Goal: Task Accomplishment & Management: Use online tool/utility

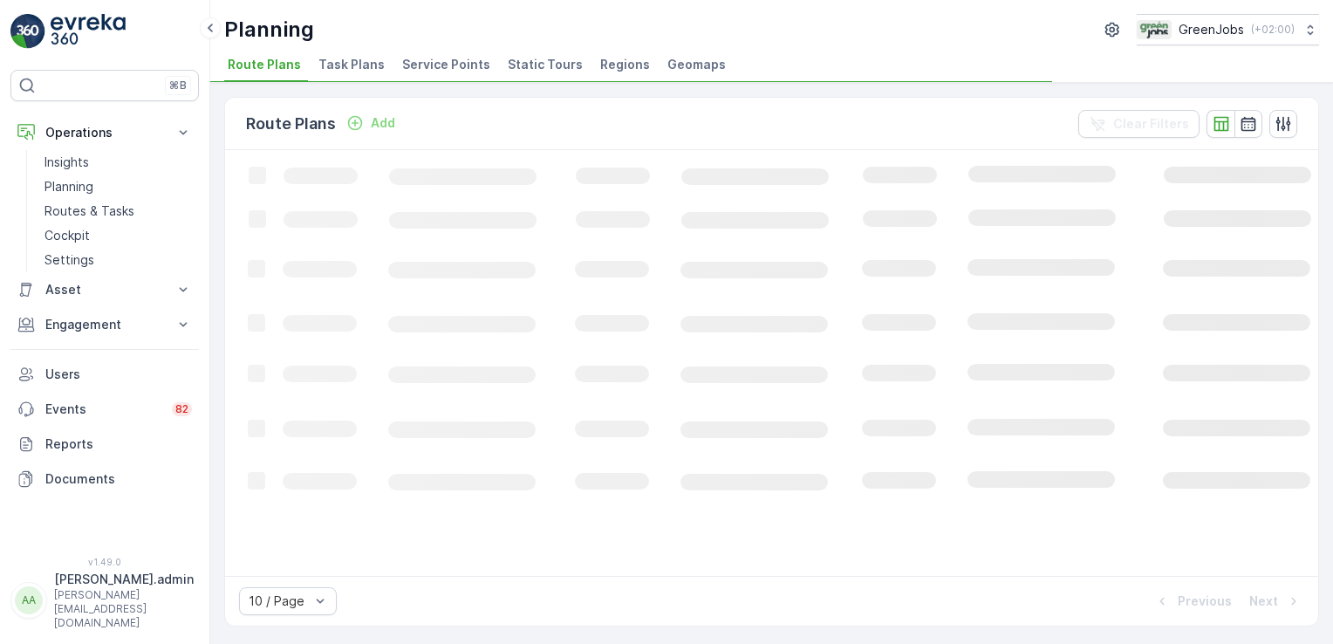
click at [433, 65] on span "Service Points" at bounding box center [446, 64] width 88 height 17
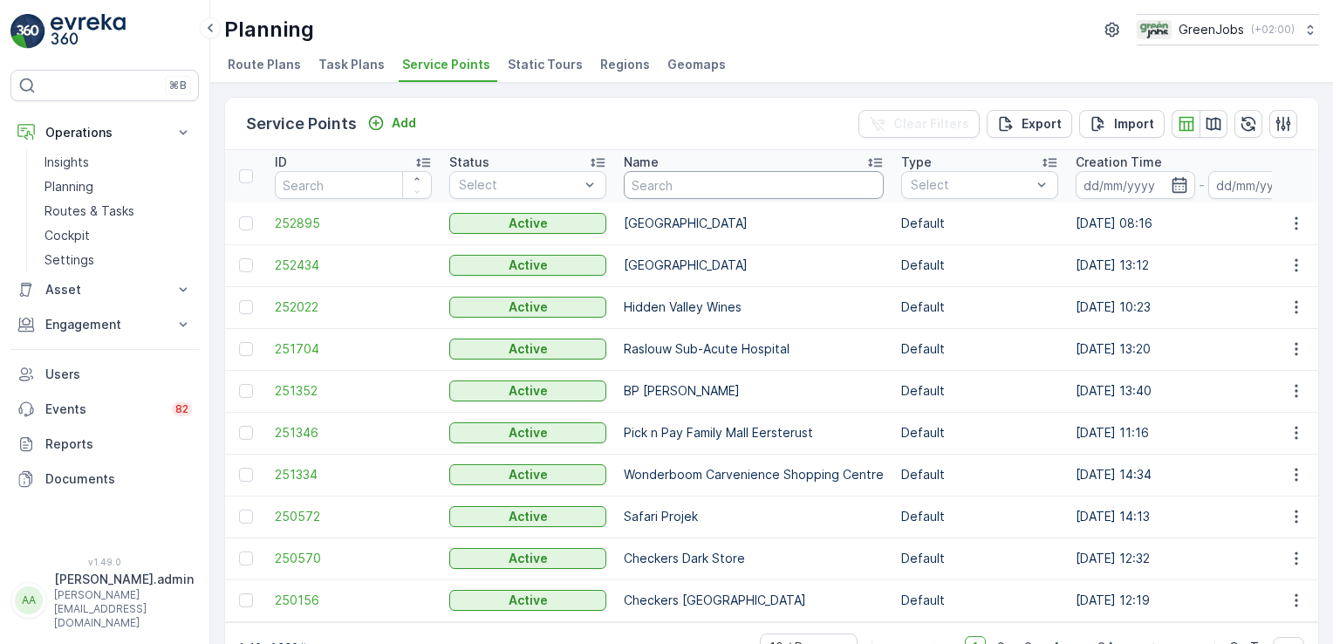
click at [731, 181] on input "text" at bounding box center [754, 185] width 260 height 28
type input "[PERSON_NAME]"
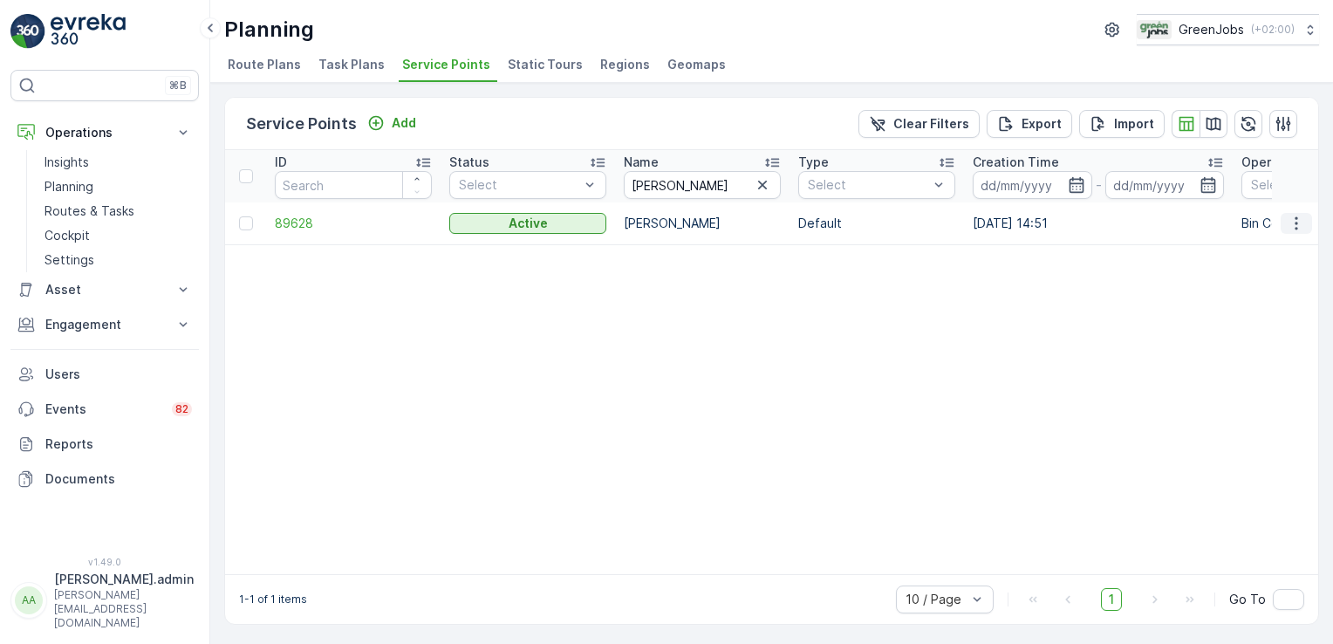
click at [1294, 219] on icon "button" at bounding box center [1295, 223] width 17 height 17
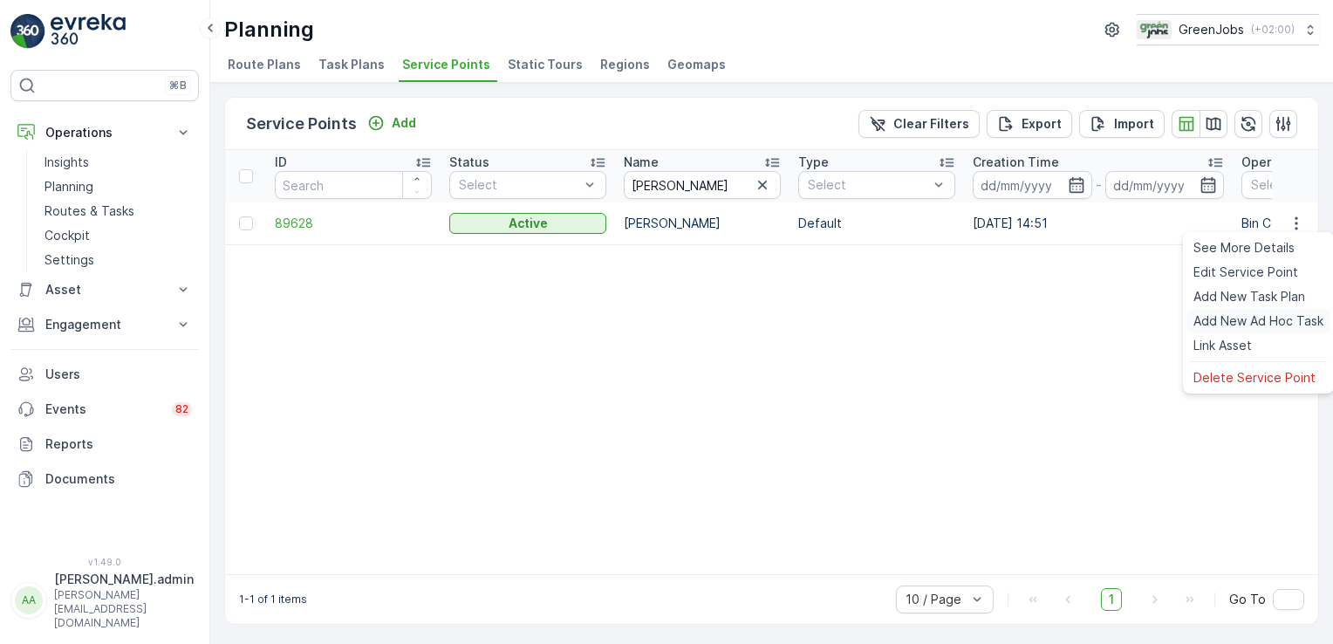
click at [1239, 322] on span "Add New Ad Hoc Task" at bounding box center [1258, 320] width 130 height 17
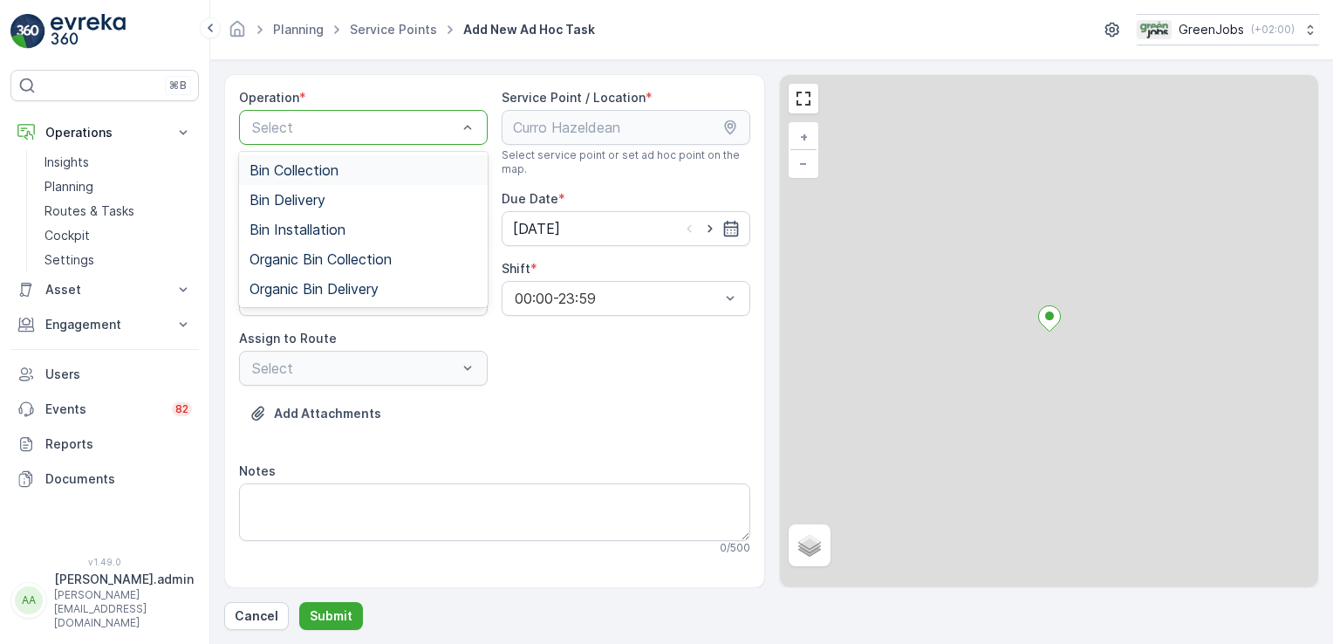
click at [407, 123] on div at bounding box center [354, 127] width 208 height 16
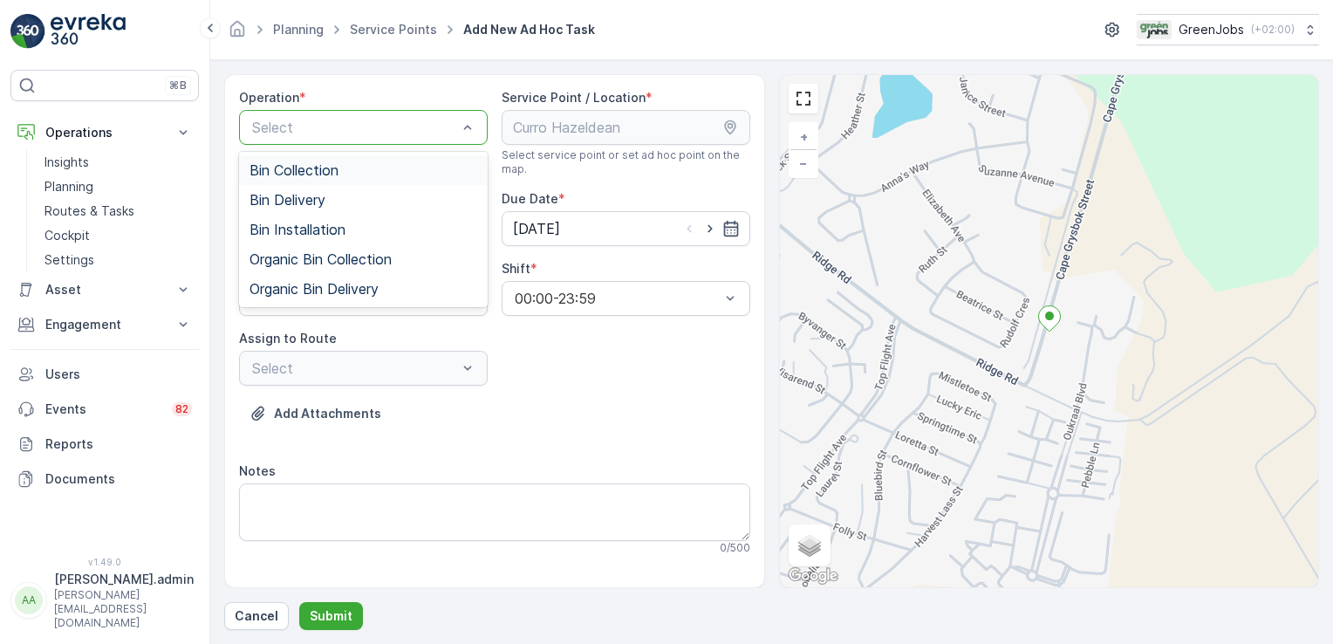
click at [313, 170] on span "Bin Collection" at bounding box center [293, 170] width 89 height 16
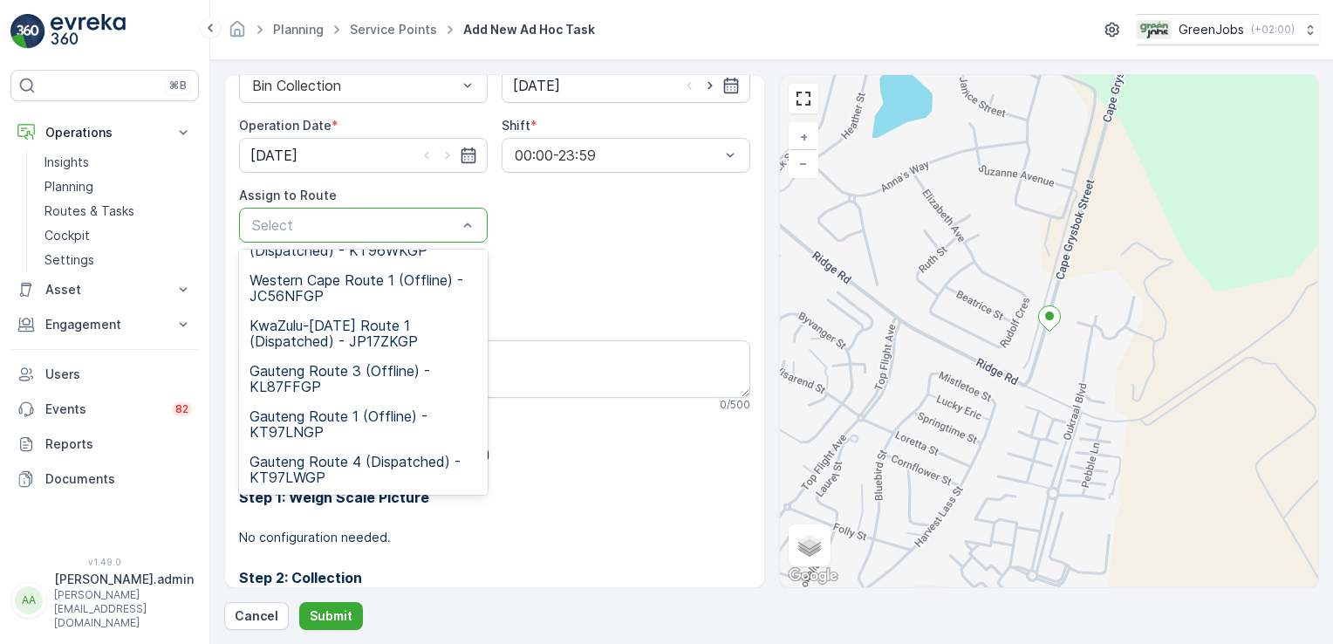
scroll to position [174, 0]
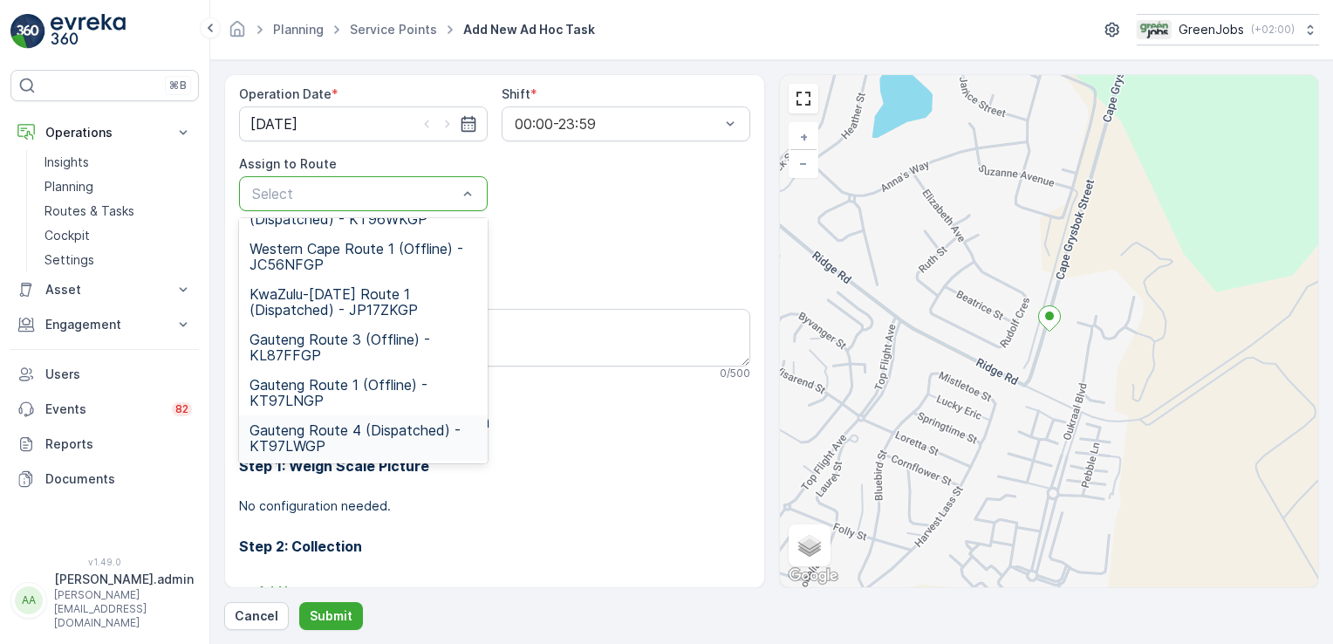
click at [286, 435] on span "Gauteng Route 4 (Dispatched) - KT97LWGP" at bounding box center [363, 437] width 228 height 31
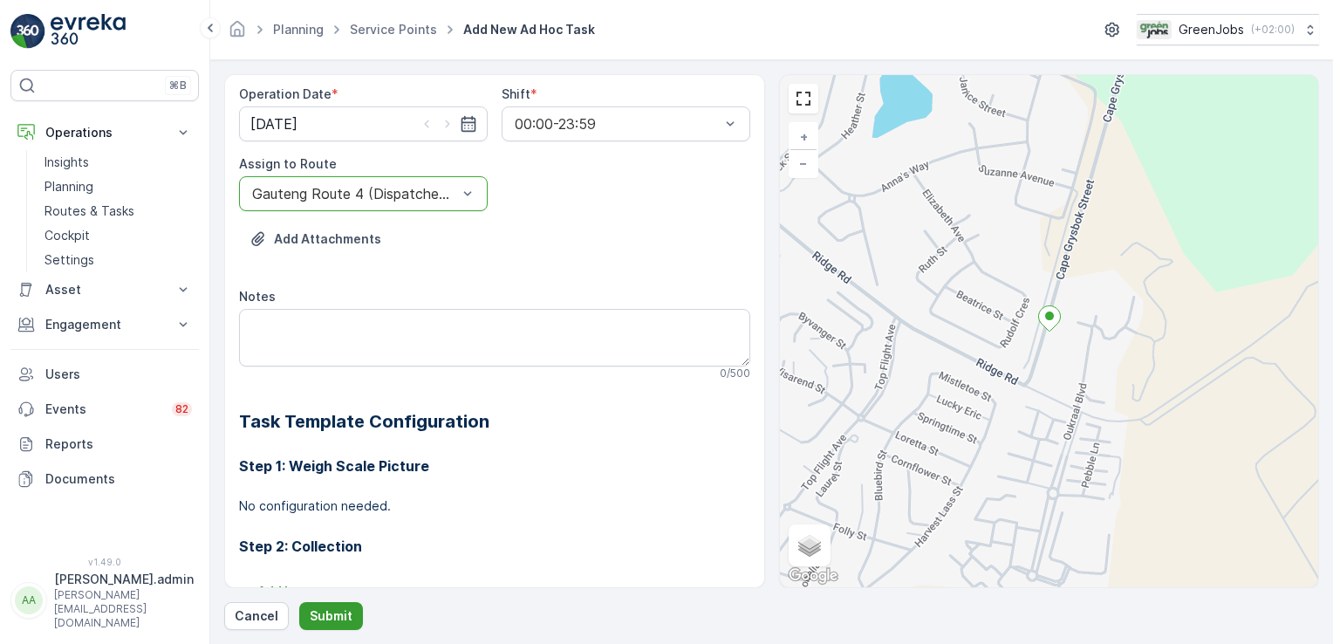
click at [338, 602] on button "Submit" at bounding box center [331, 616] width 64 height 28
